Goal: Task Accomplishment & Management: Use online tool/utility

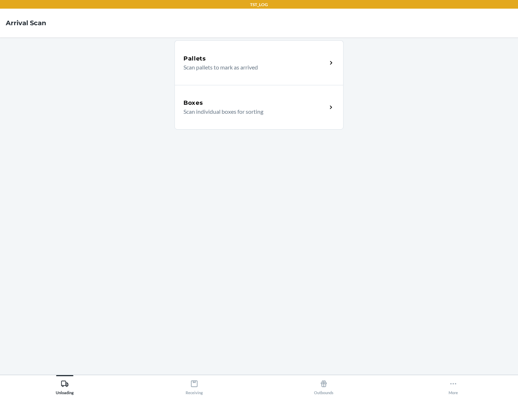
click at [255, 103] on div "Boxes" at bounding box center [254, 103] width 143 height 9
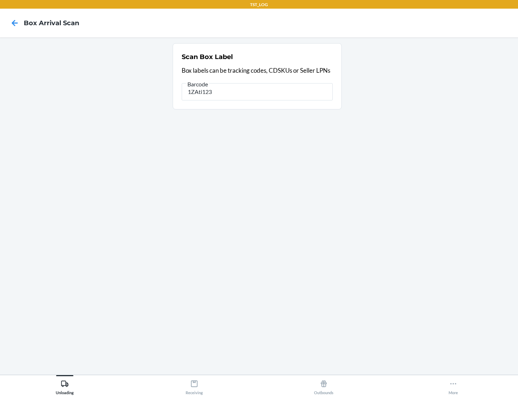
type input "1ZAti123"
